Goal: Task Accomplishment & Management: Use online tool/utility

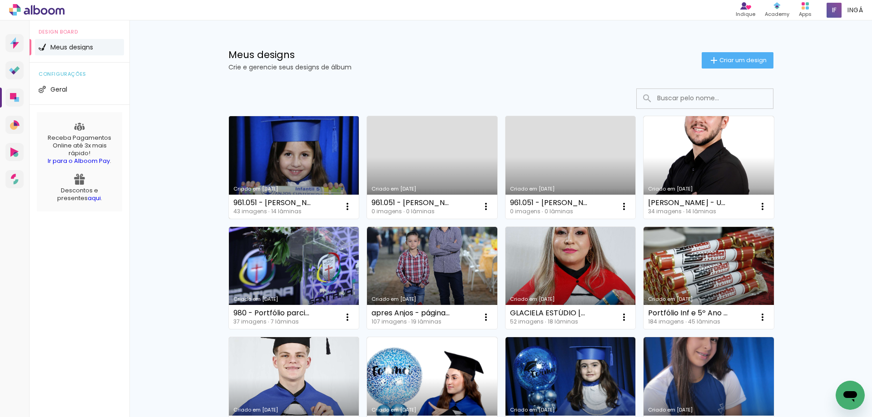
click at [316, 151] on link "Criado em [DATE]" at bounding box center [294, 167] width 130 height 103
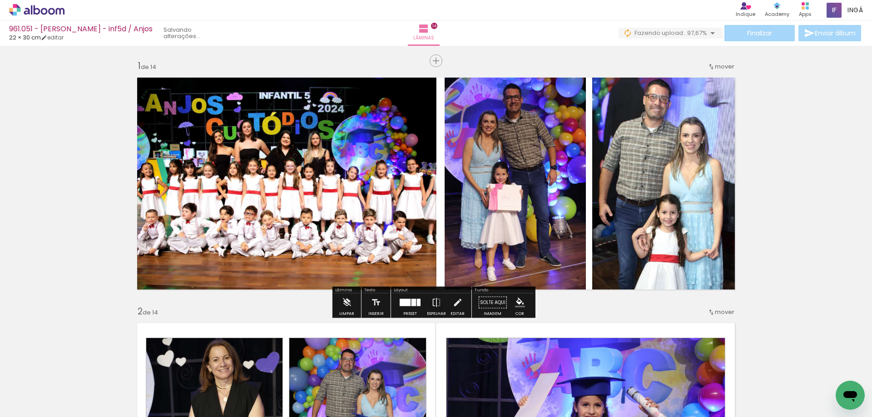
click at [411, 303] on div at bounding box center [413, 302] width 5 height 7
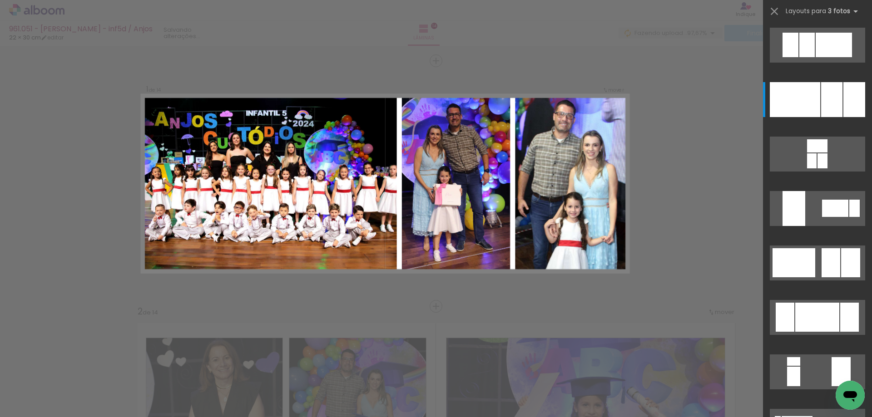
scroll to position [54, 0]
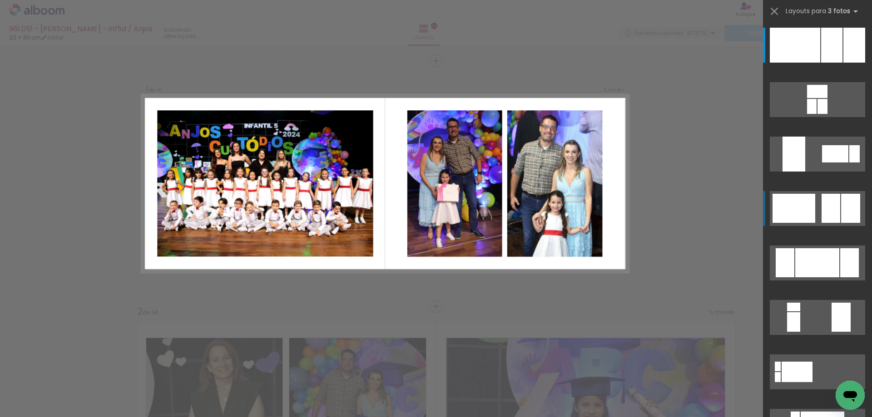
click at [809, 211] on div at bounding box center [794, 208] width 43 height 29
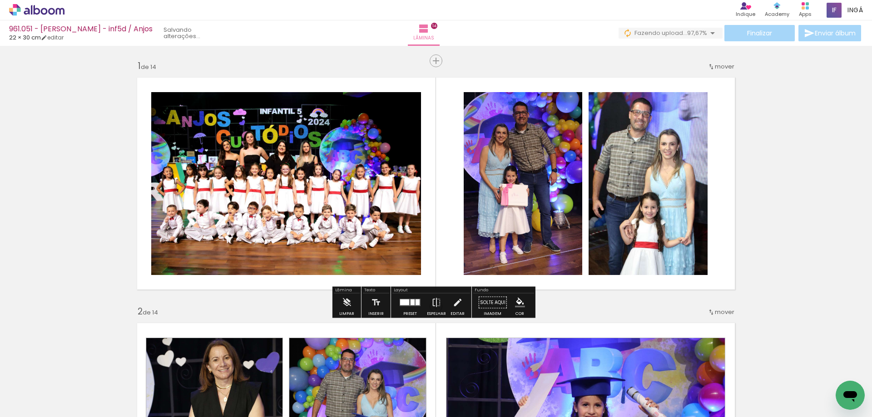
click at [290, 164] on quentale-photo at bounding box center [286, 183] width 270 height 183
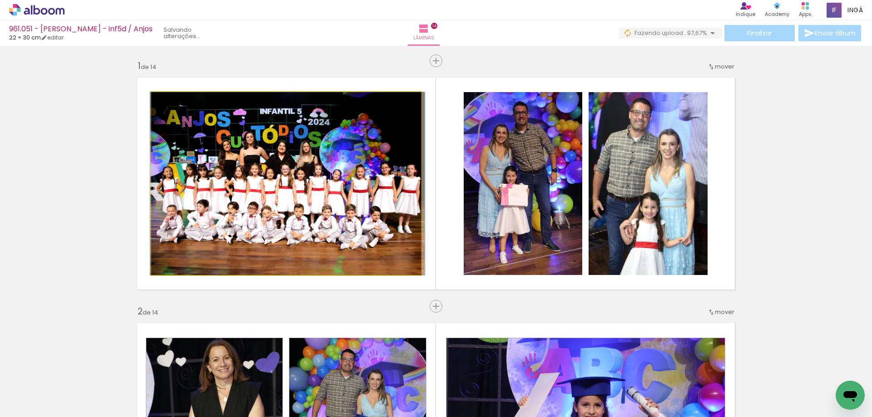
click at [290, 164] on quentale-photo at bounding box center [286, 183] width 270 height 183
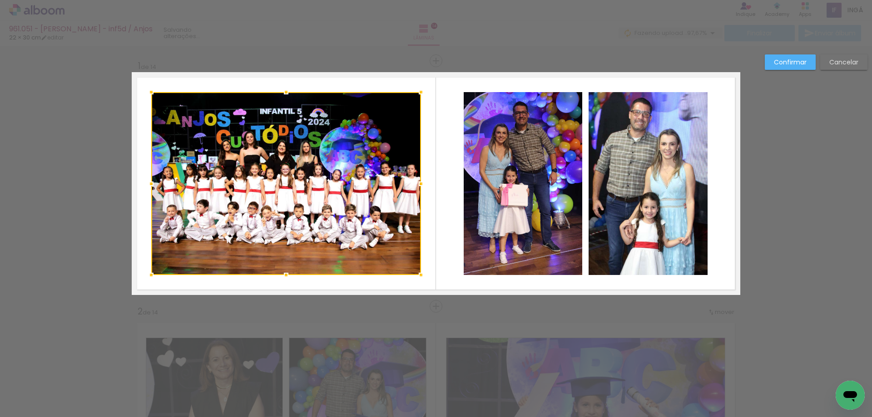
click at [368, 176] on div at bounding box center [286, 183] width 270 height 183
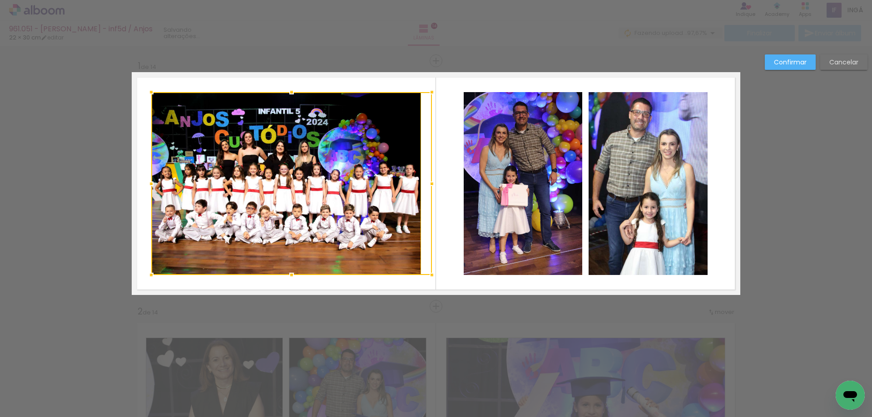
drag, startPoint x: 420, startPoint y: 183, endPoint x: 431, endPoint y: 185, distance: 11.0
click at [431, 185] on div at bounding box center [432, 184] width 18 height 18
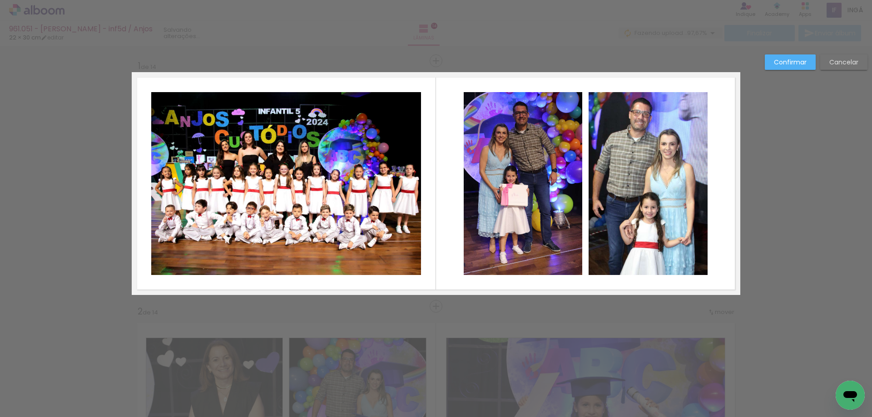
click at [316, 194] on quentale-photo at bounding box center [286, 183] width 270 height 183
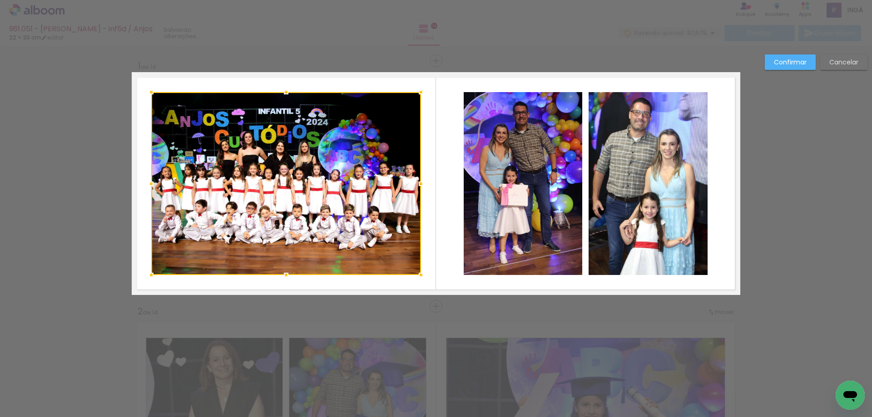
click at [316, 194] on div at bounding box center [286, 183] width 270 height 183
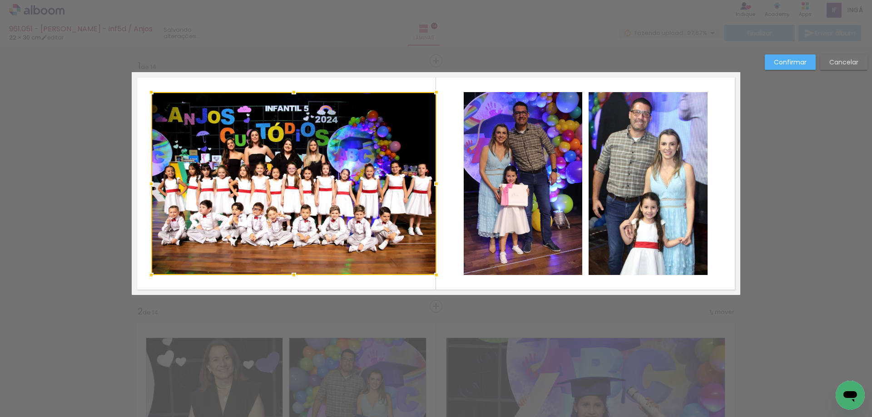
drag, startPoint x: 418, startPoint y: 184, endPoint x: 434, endPoint y: 186, distance: 15.5
click at [434, 186] on div at bounding box center [436, 184] width 18 height 18
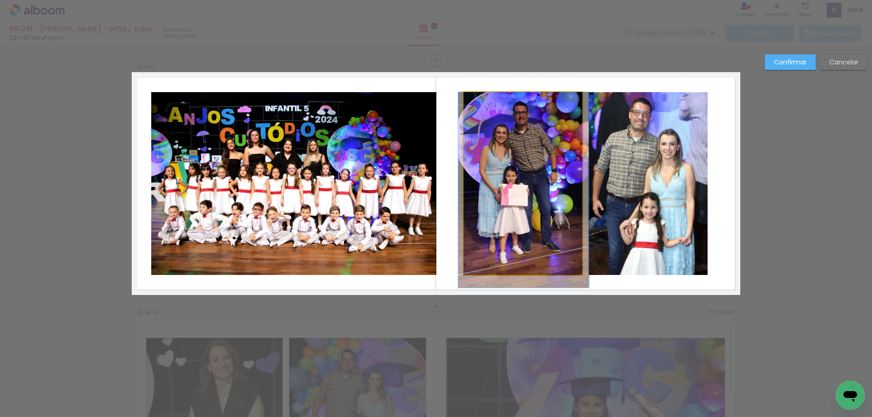
click at [475, 178] on quentale-photo at bounding box center [523, 183] width 119 height 183
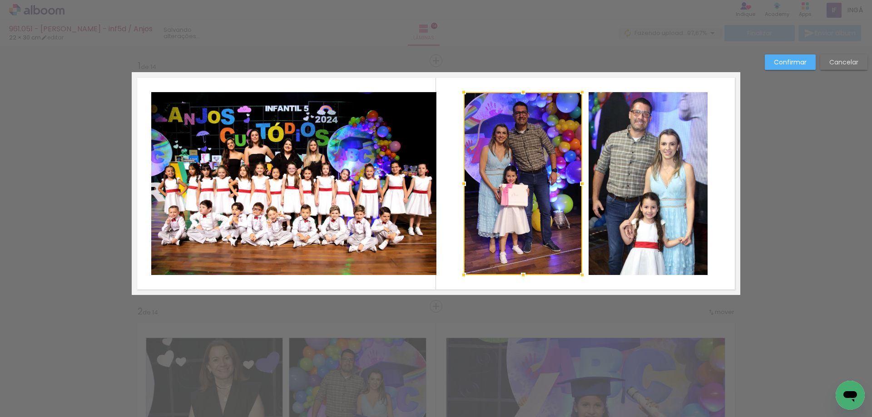
click at [639, 177] on quentale-photo at bounding box center [648, 183] width 119 height 183
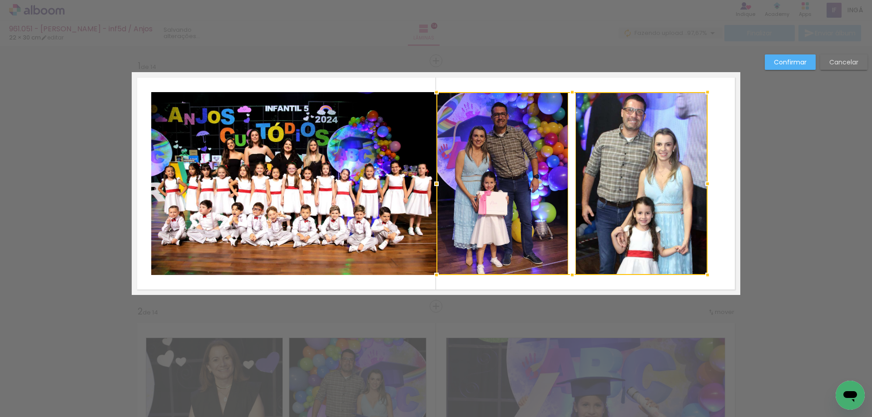
drag, startPoint x: 461, startPoint y: 180, endPoint x: 434, endPoint y: 180, distance: 27.3
click at [434, 180] on div at bounding box center [436, 184] width 18 height 18
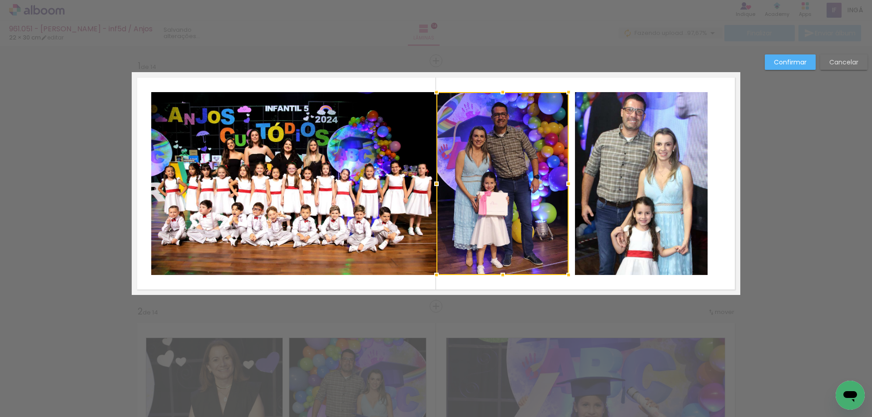
click at [490, 178] on div at bounding box center [502, 183] width 132 height 183
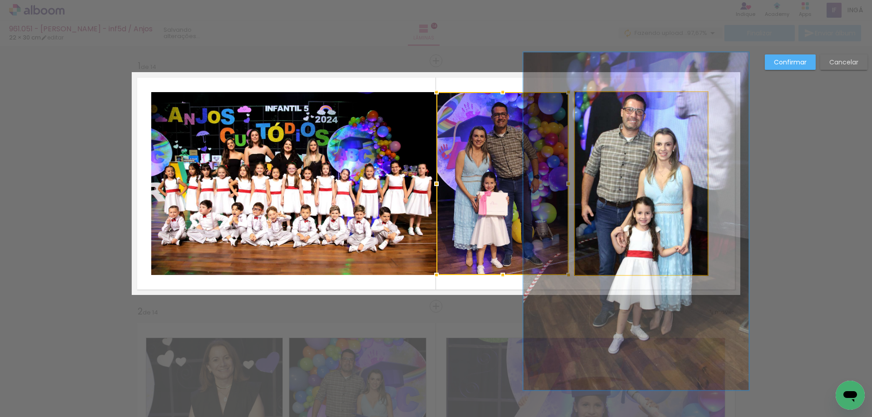
click at [613, 177] on quentale-photo at bounding box center [641, 183] width 133 height 183
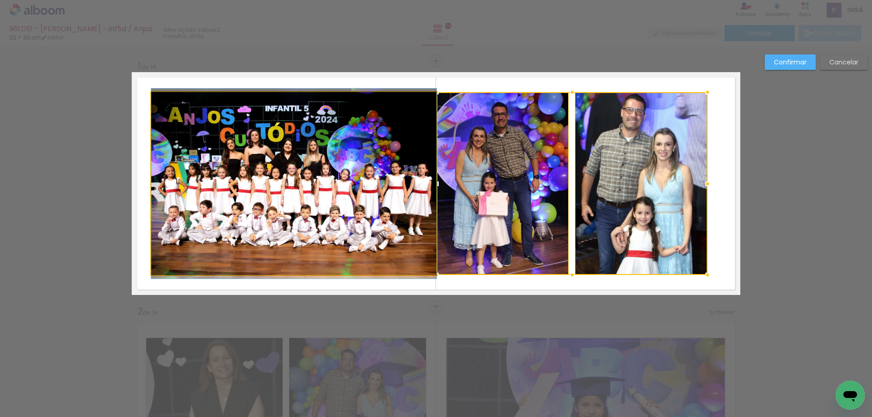
click at [289, 168] on quentale-photo at bounding box center [293, 183] width 285 height 183
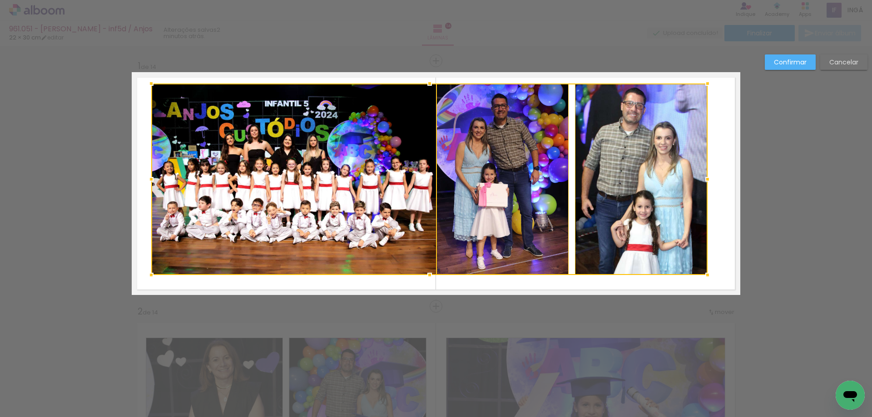
drag, startPoint x: 424, startPoint y: 90, endPoint x: 424, endPoint y: 82, distance: 8.6
click at [424, 82] on div at bounding box center [430, 83] width 18 height 18
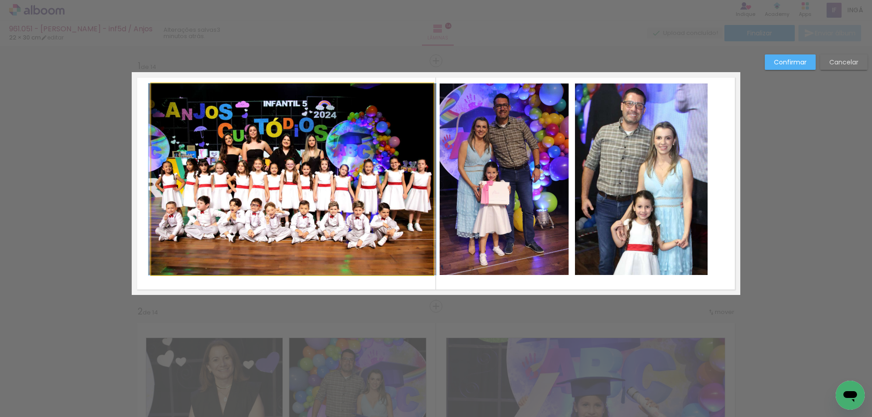
click at [370, 149] on quentale-photo at bounding box center [292, 180] width 282 height 192
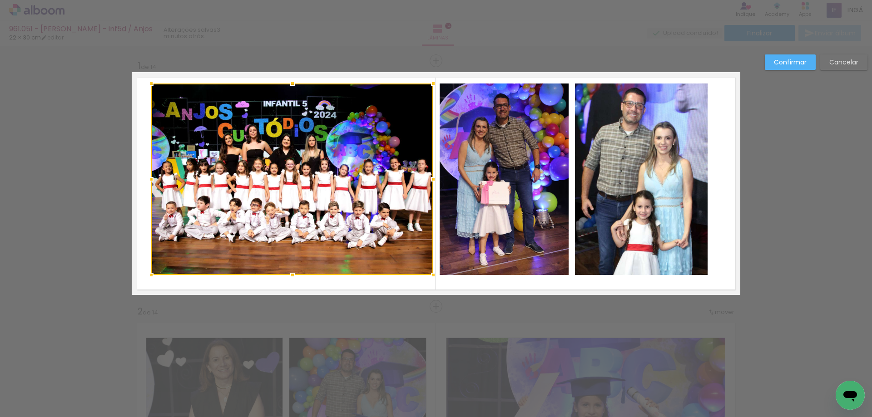
click at [368, 149] on div at bounding box center [292, 180] width 282 height 192
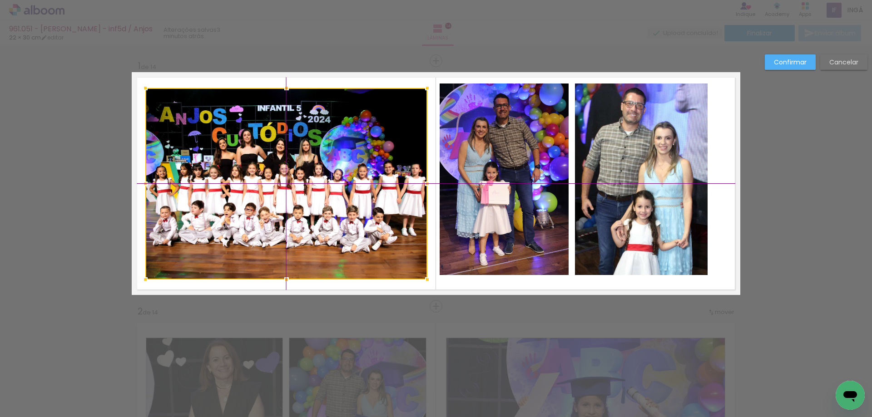
click at [336, 159] on div at bounding box center [286, 184] width 282 height 192
click at [470, 146] on quentale-photo at bounding box center [504, 180] width 129 height 192
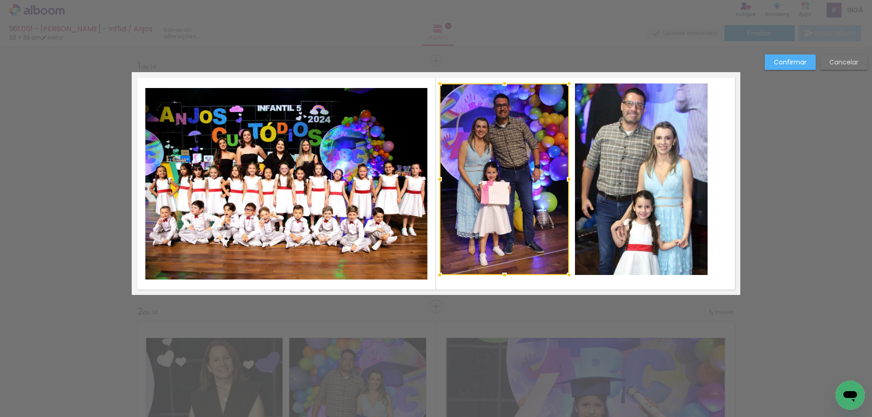
click at [611, 149] on quentale-photo at bounding box center [641, 180] width 133 height 192
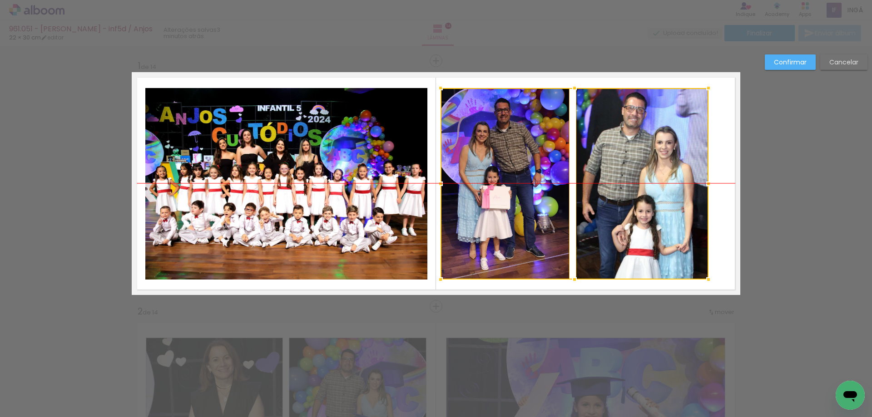
drag, startPoint x: 621, startPoint y: 157, endPoint x: 622, endPoint y: 161, distance: 4.6
click at [622, 161] on div at bounding box center [575, 184] width 268 height 192
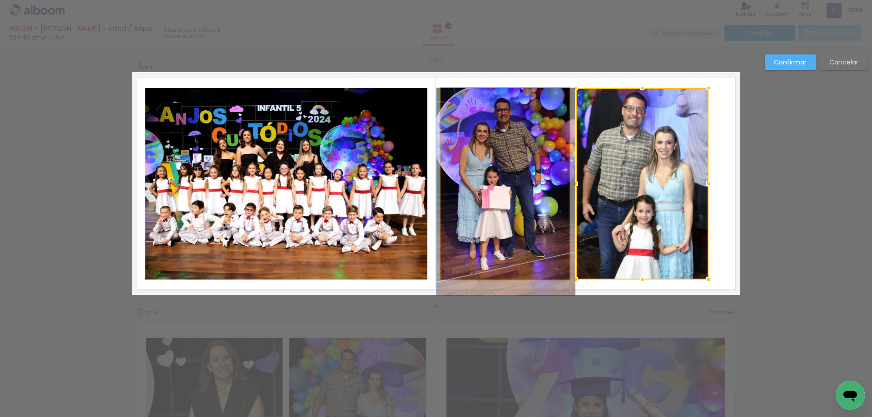
click at [549, 179] on quentale-photo at bounding box center [505, 184] width 129 height 192
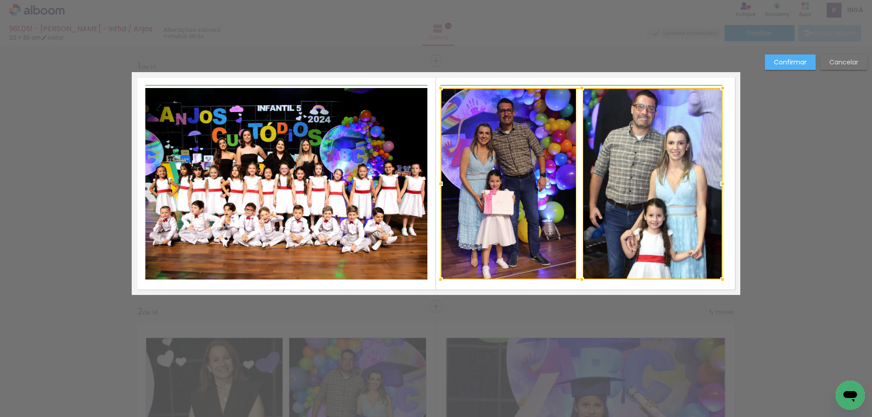
drag, startPoint x: 704, startPoint y: 183, endPoint x: 717, endPoint y: 184, distance: 12.7
click at [717, 184] on div at bounding box center [722, 184] width 18 height 18
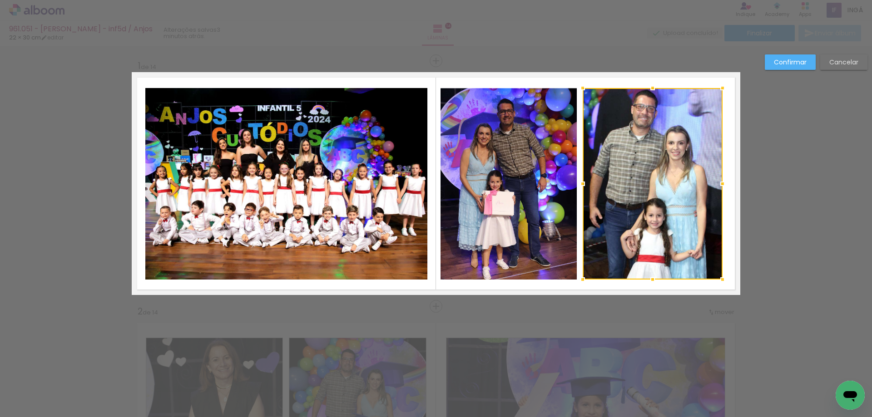
click at [789, 57] on paper-button "Confirmar" at bounding box center [790, 61] width 51 height 15
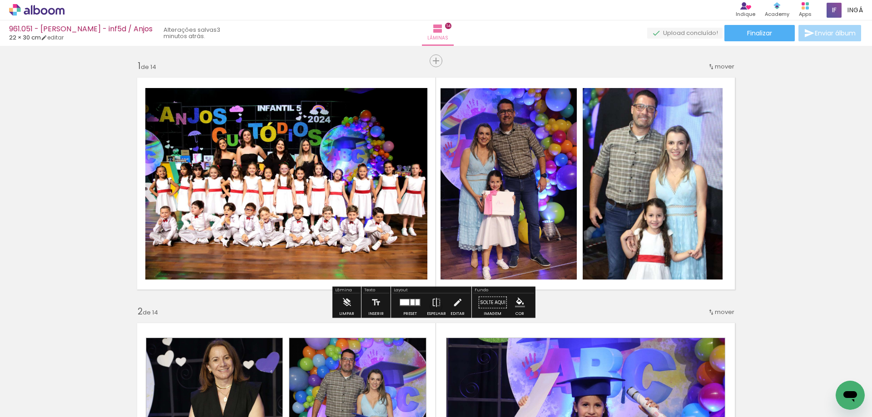
click at [542, 158] on quentale-photo at bounding box center [509, 184] width 136 height 192
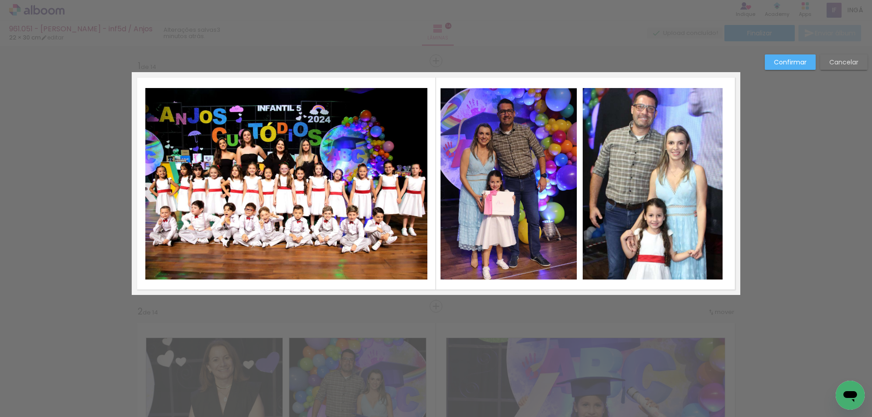
click at [548, 153] on quentale-photo at bounding box center [509, 184] width 136 height 192
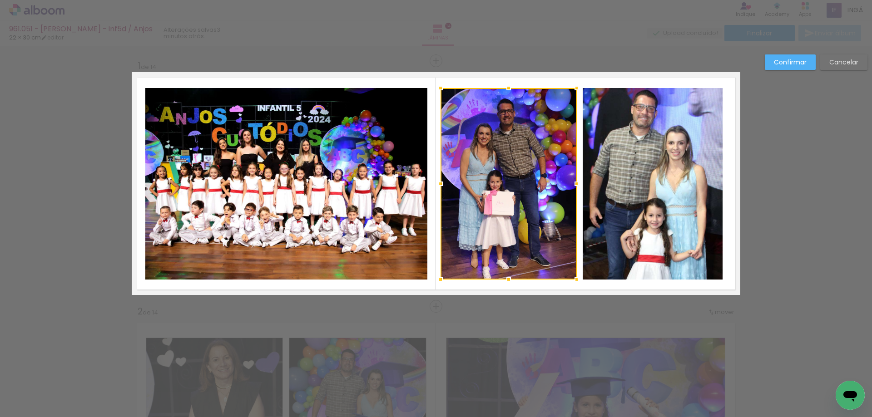
click at [624, 157] on quentale-photo at bounding box center [653, 184] width 140 height 192
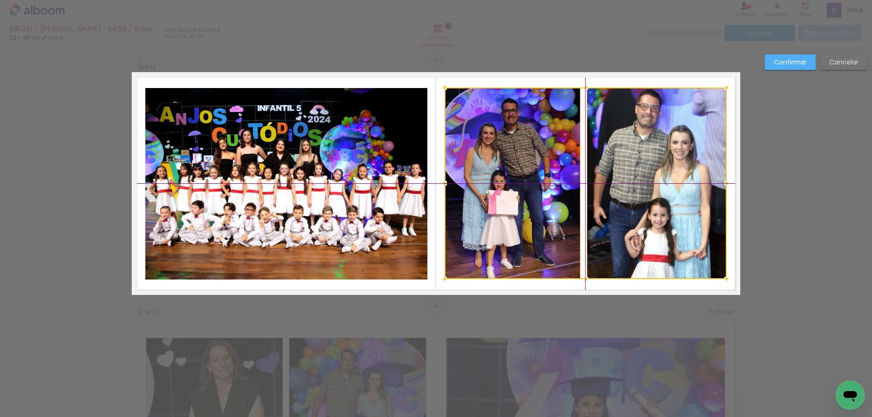
click at [646, 164] on div at bounding box center [586, 184] width 282 height 192
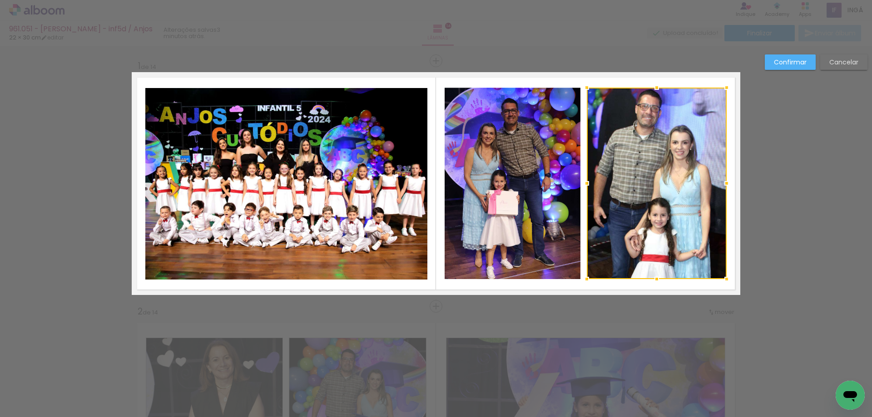
click at [0, 0] on slot "Confirmar" at bounding box center [0, 0] width 0 height 0
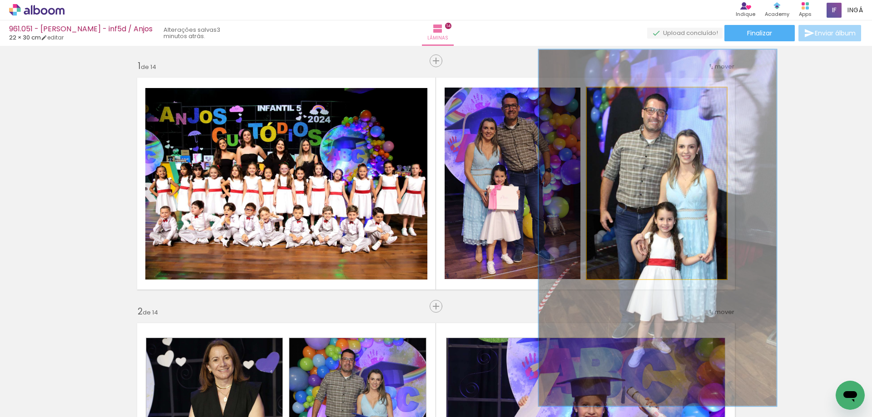
drag, startPoint x: 649, startPoint y: 175, endPoint x: 655, endPoint y: 179, distance: 7.6
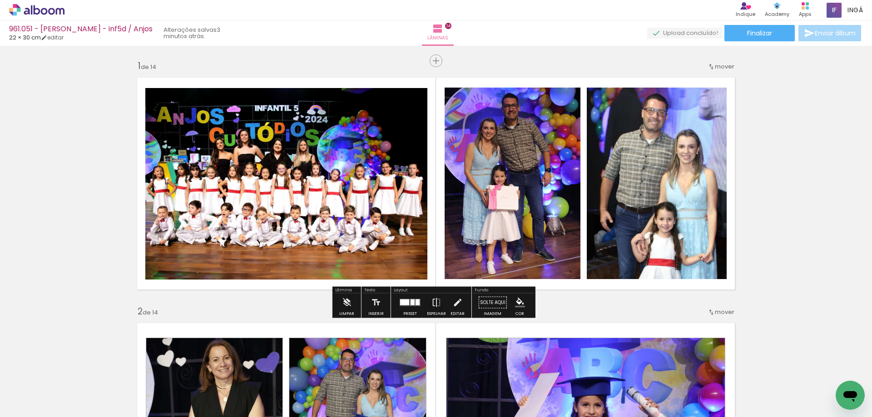
click at [176, 172] on quentale-photo at bounding box center [286, 184] width 282 height 192
click at [212, 159] on quentale-photo at bounding box center [286, 184] width 282 height 192
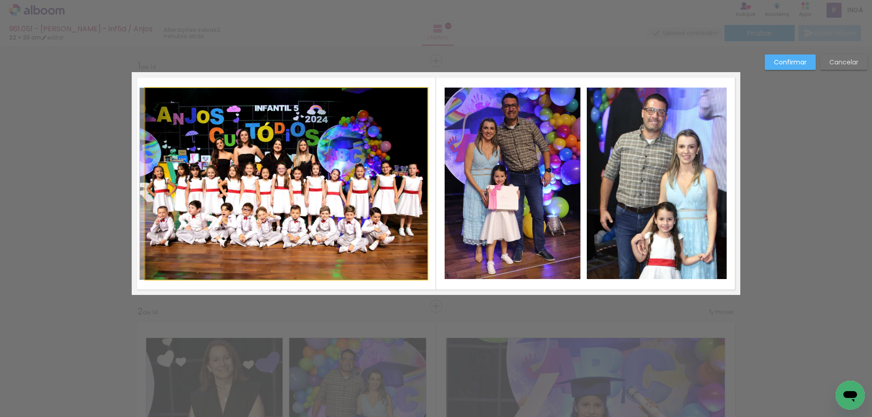
click at [212, 159] on quentale-photo at bounding box center [286, 184] width 282 height 192
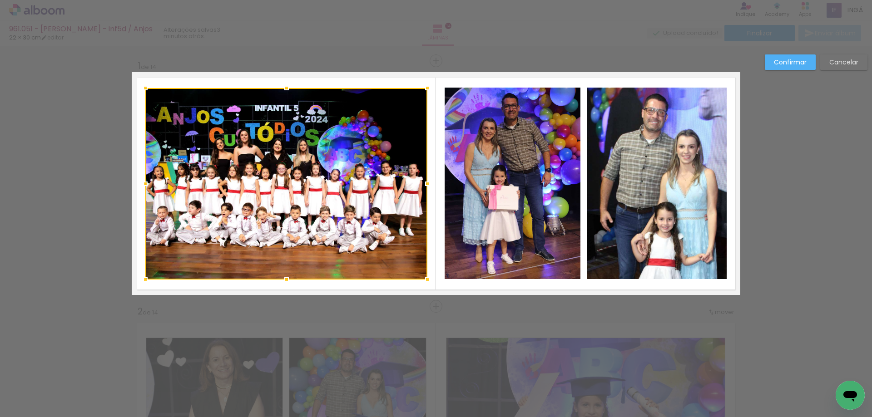
click at [0, 0] on slot "Confirmar" at bounding box center [0, 0] width 0 height 0
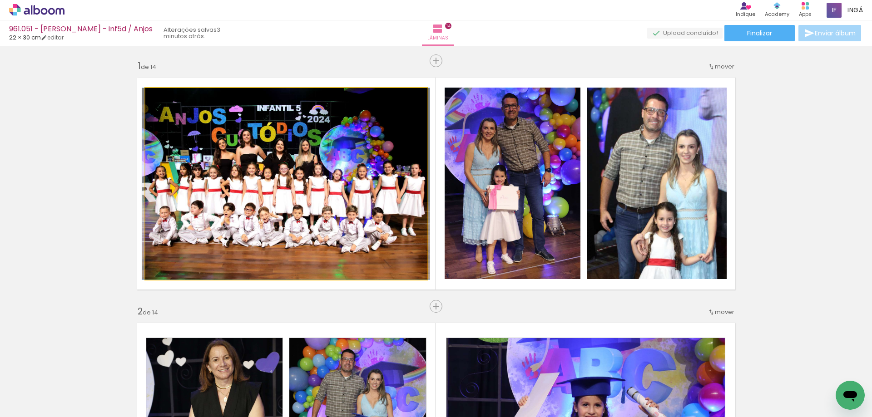
drag, startPoint x: 354, startPoint y: 193, endPoint x: 357, endPoint y: 202, distance: 9.4
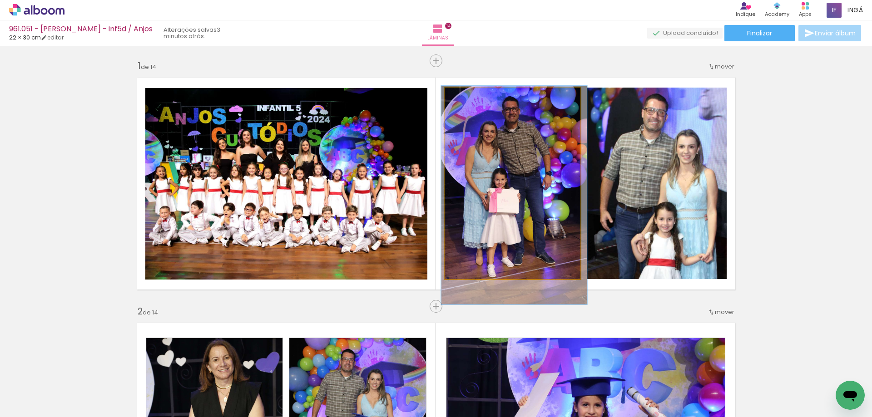
drag, startPoint x: 527, startPoint y: 163, endPoint x: 513, endPoint y: 142, distance: 25.8
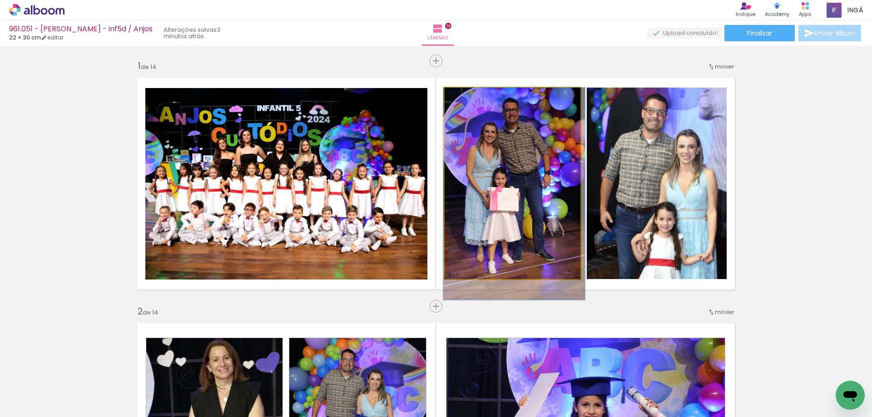
type paper-slider "104"
click at [467, 100] on div at bounding box center [467, 97] width 15 height 15
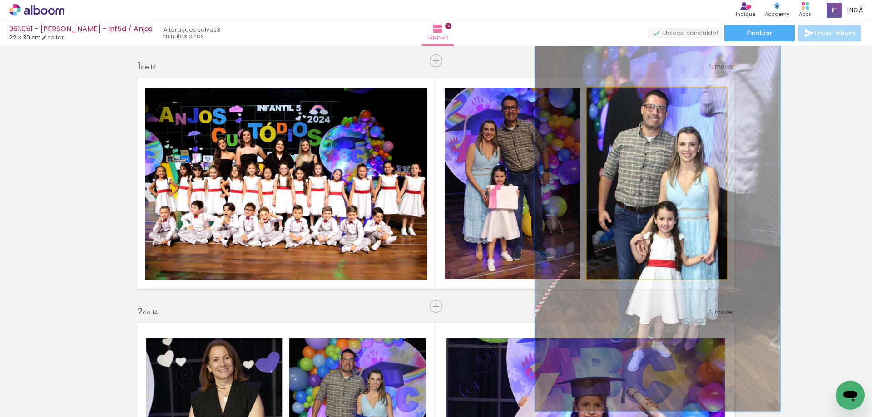
type paper-slider "175"
click at [630, 99] on div at bounding box center [634, 97] width 8 height 8
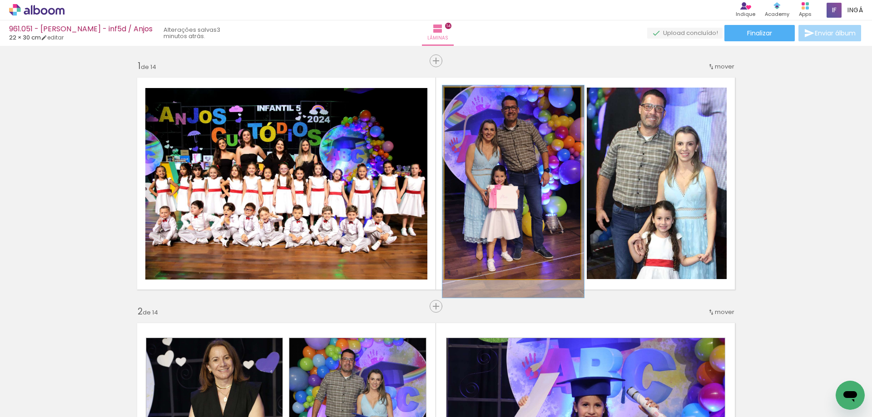
click at [537, 155] on quentale-photo at bounding box center [513, 184] width 136 height 192
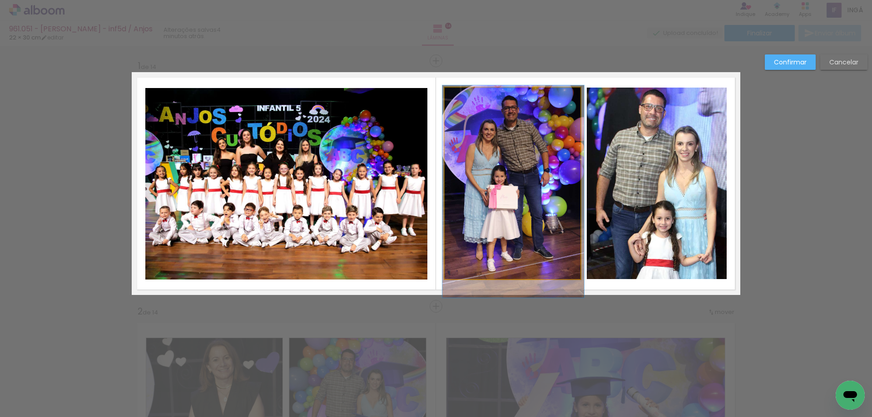
click at [537, 155] on quentale-photo at bounding box center [513, 184] width 136 height 192
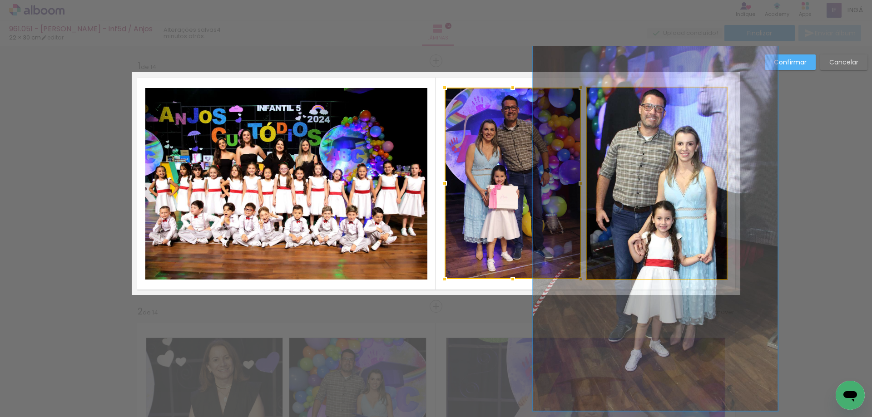
click at [631, 154] on quentale-photo at bounding box center [657, 184] width 140 height 192
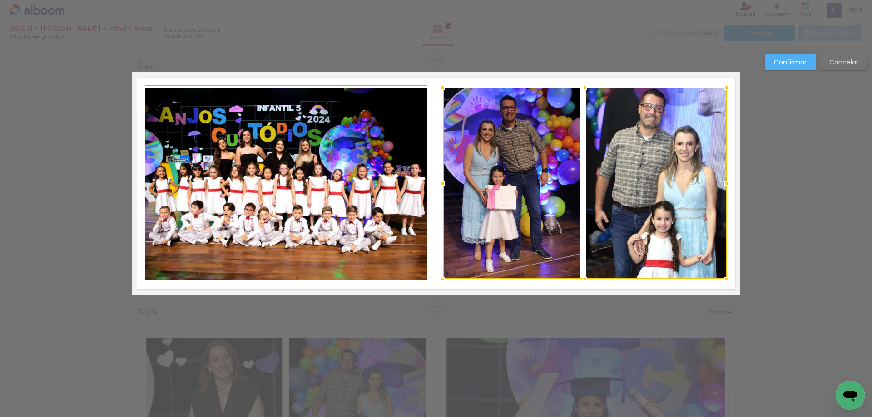
click at [445, 183] on div at bounding box center [443, 183] width 18 height 18
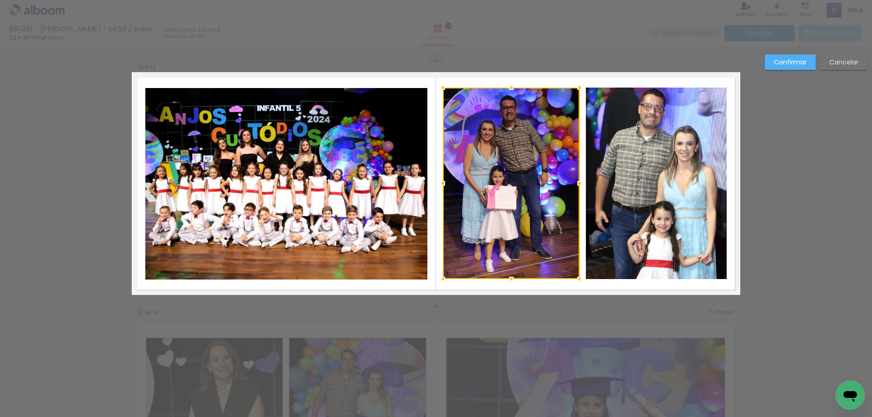
click at [495, 170] on div at bounding box center [511, 184] width 137 height 192
click at [637, 169] on quentale-photo at bounding box center [656, 184] width 141 height 192
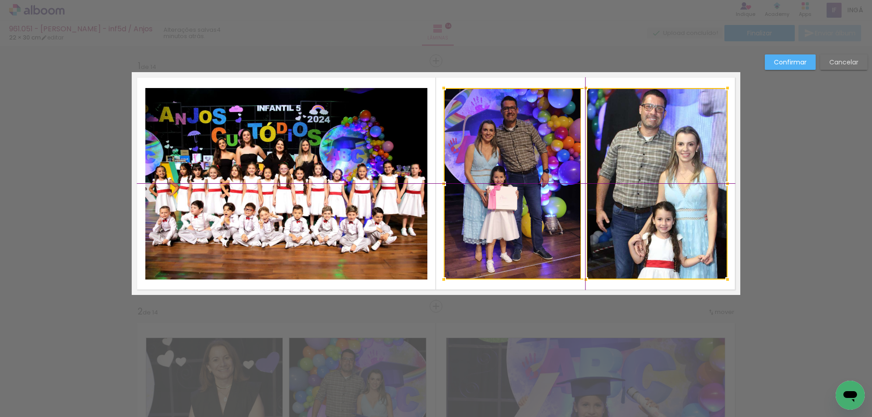
click at [629, 173] on div at bounding box center [586, 184] width 284 height 192
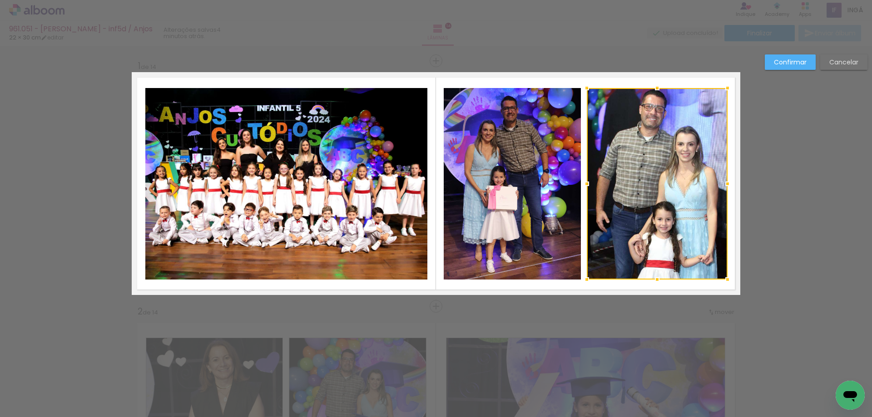
click at [0, 0] on slot "Confirmar" at bounding box center [0, 0] width 0 height 0
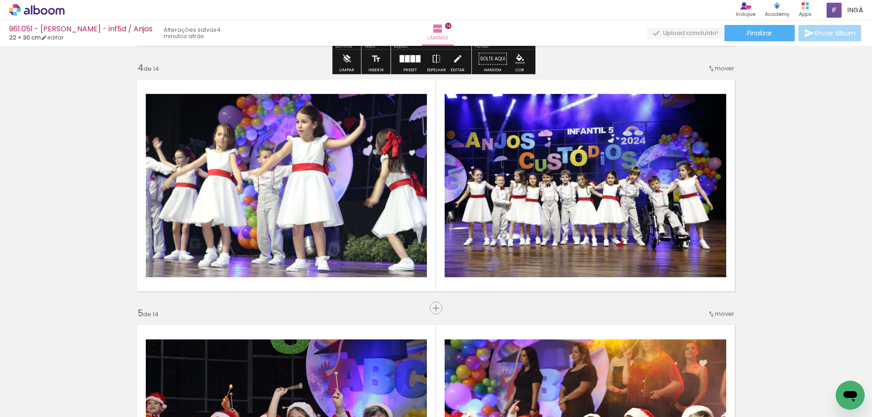
scroll to position [772, 0]
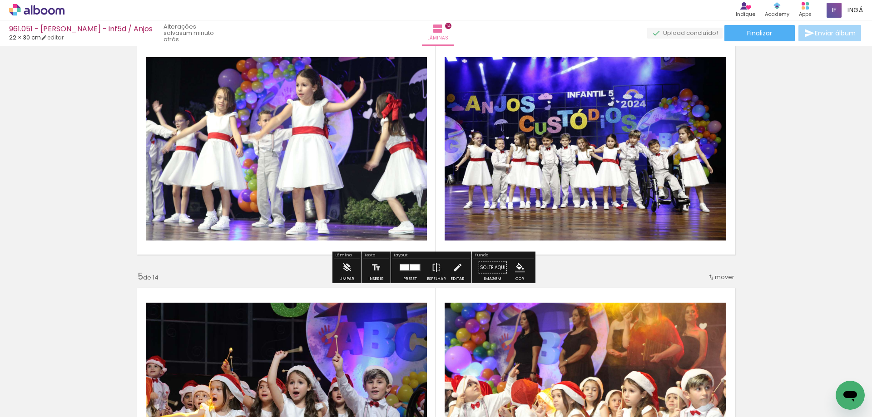
click at [562, 146] on quentale-photo at bounding box center [586, 148] width 282 height 183
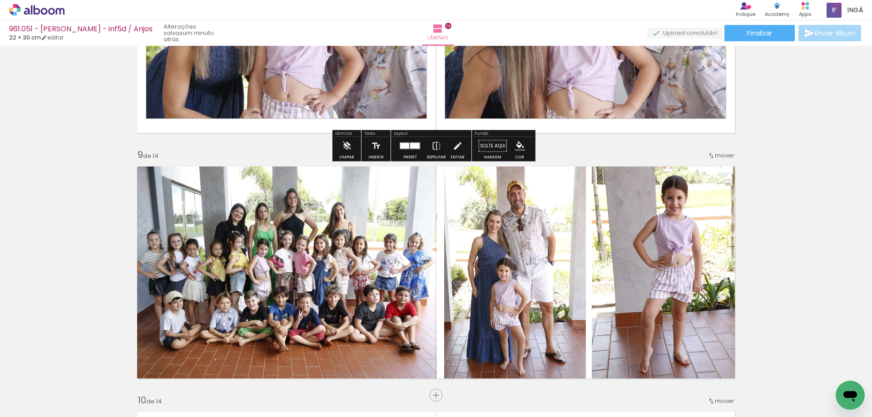
scroll to position [1907, 0]
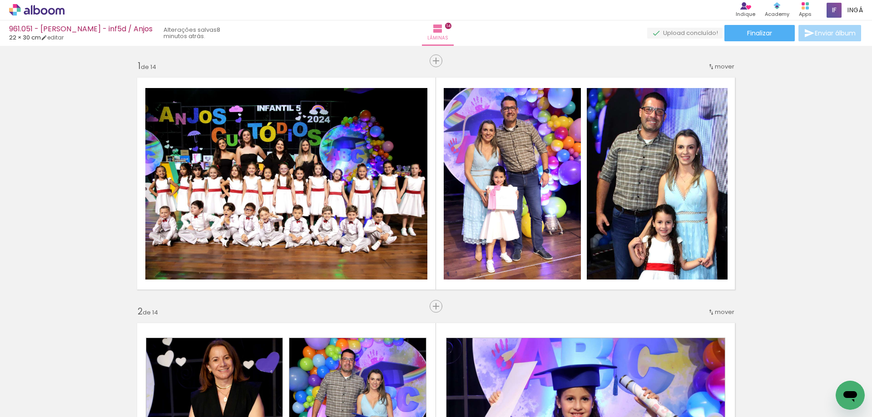
scroll to position [0, 1443]
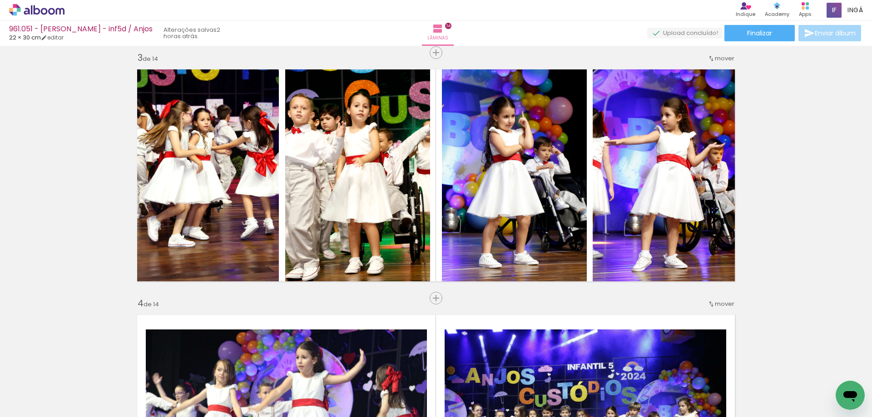
scroll to position [0, 1443]
